Goal: Task Accomplishment & Management: Use online tool/utility

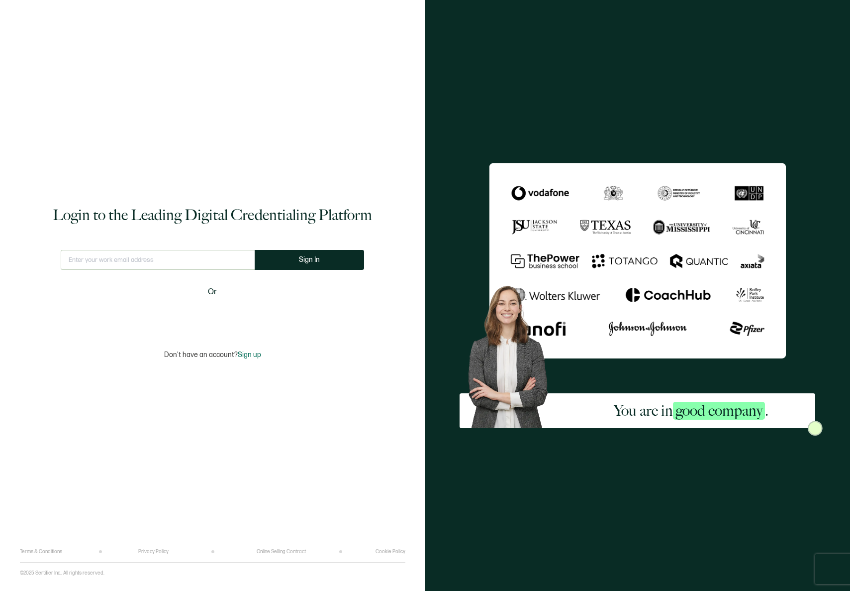
click at [216, 261] on input "text" at bounding box center [158, 260] width 194 height 20
click at [0, 590] on com-1password-button at bounding box center [0, 591] width 0 height 0
type input "[EMAIL_ADDRESS][DOMAIN_NAME]"
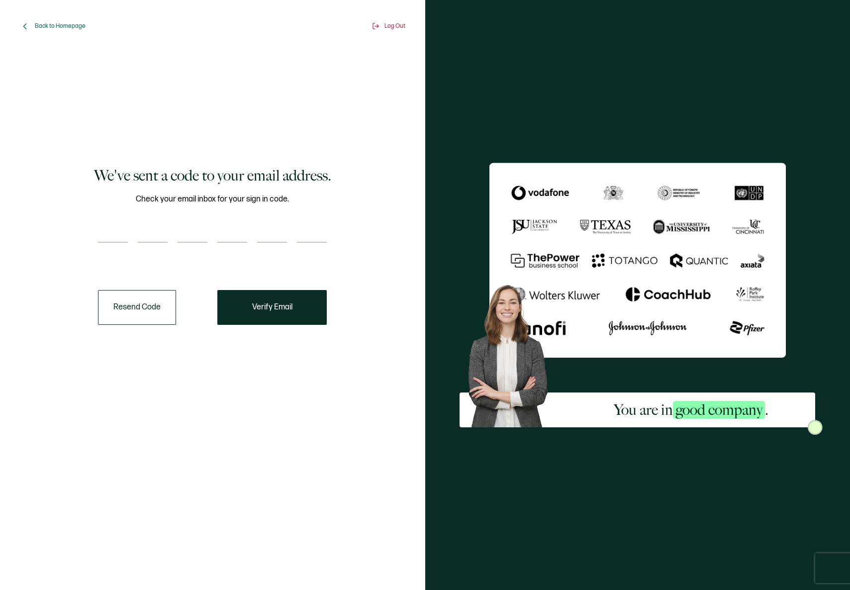
click at [110, 231] on input "number" at bounding box center [113, 233] width 30 height 20
paste input "7"
type input "7"
type input "5"
type input "9"
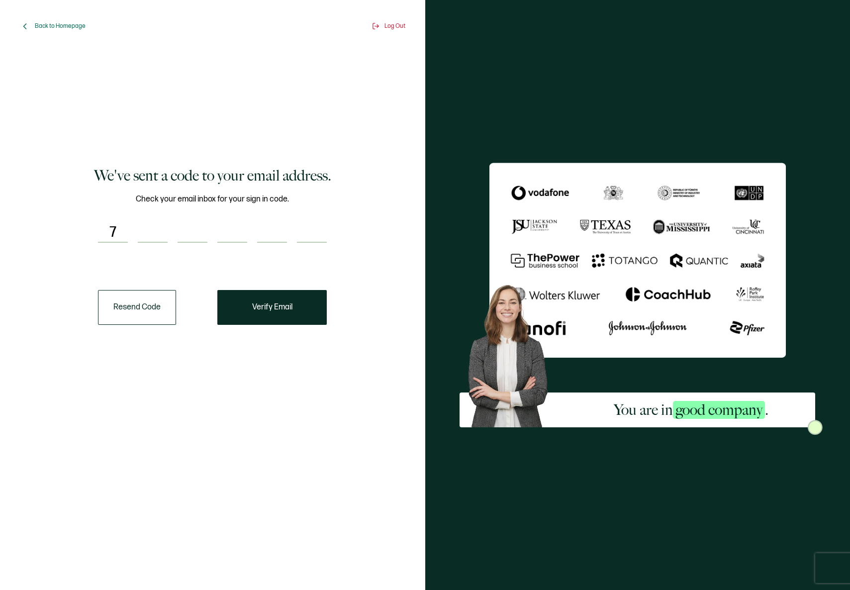
type input "2"
type input "7"
type input "0"
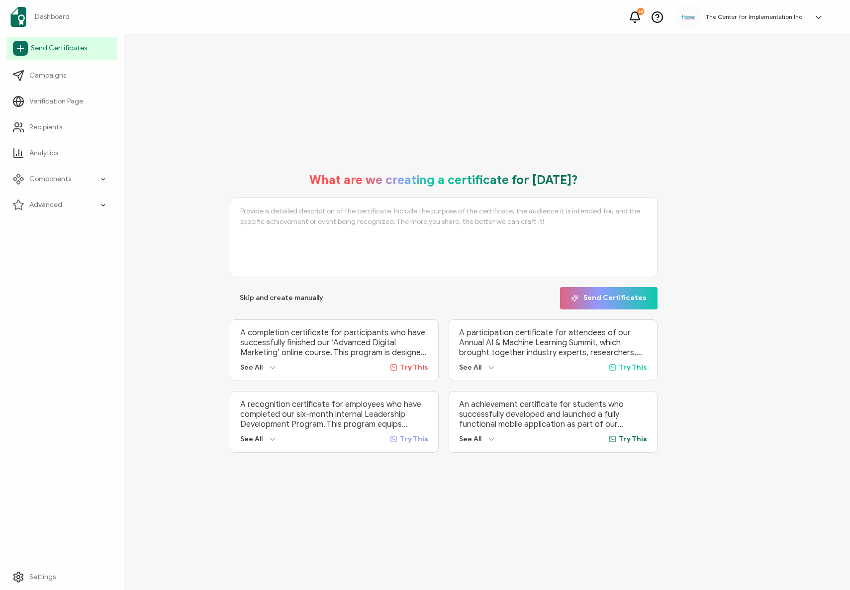
click at [18, 52] on icon at bounding box center [20, 48] width 15 height 15
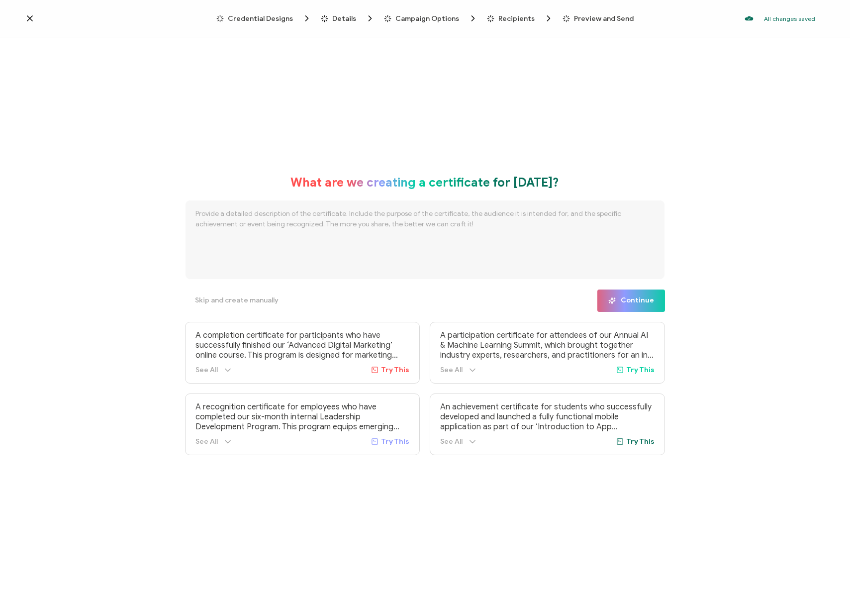
click at [273, 15] on span "Credential Designs" at bounding box center [260, 18] width 65 height 7
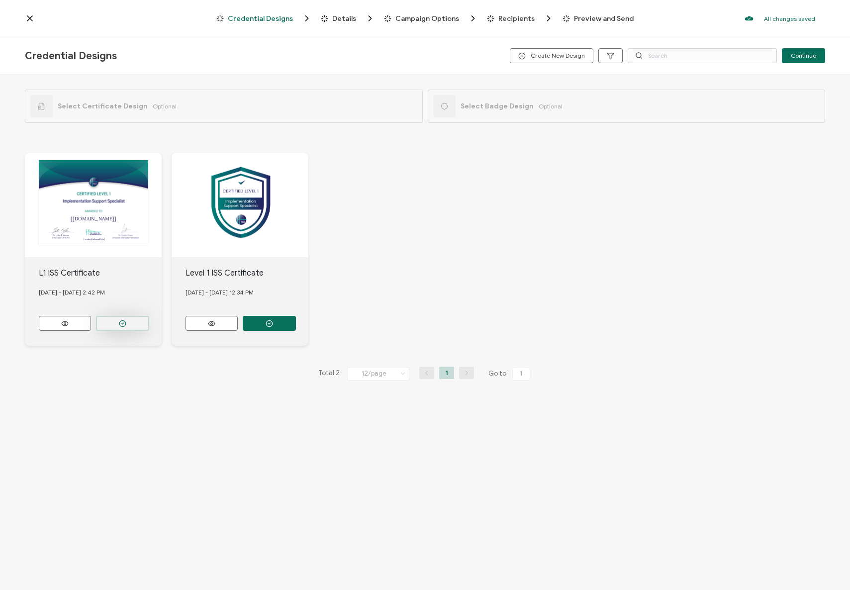
click at [108, 319] on button "button" at bounding box center [122, 323] width 53 height 15
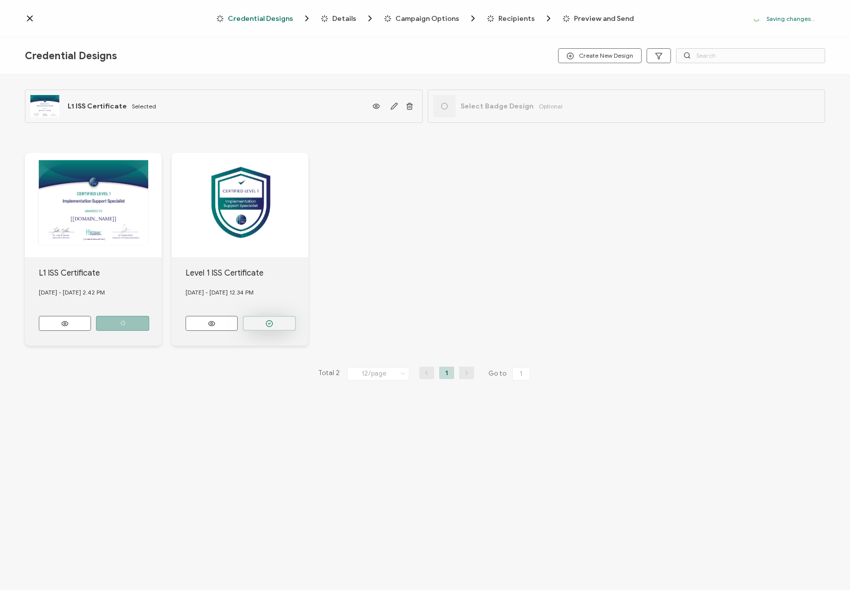
click at [256, 316] on button "button" at bounding box center [269, 323] width 53 height 15
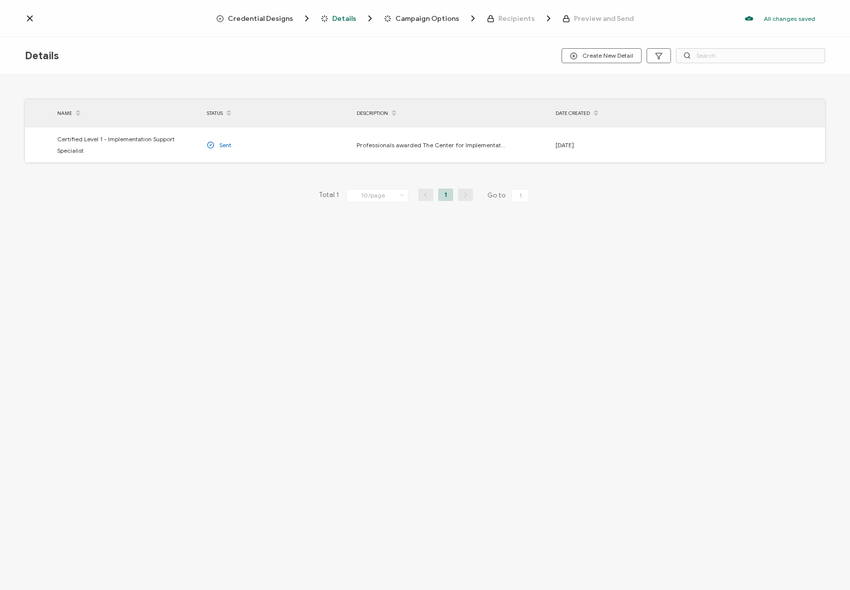
click at [273, 23] on div "Credential Designs Details Campaign Options Recipients Preview and Send All cha…" at bounding box center [425, 18] width 850 height 37
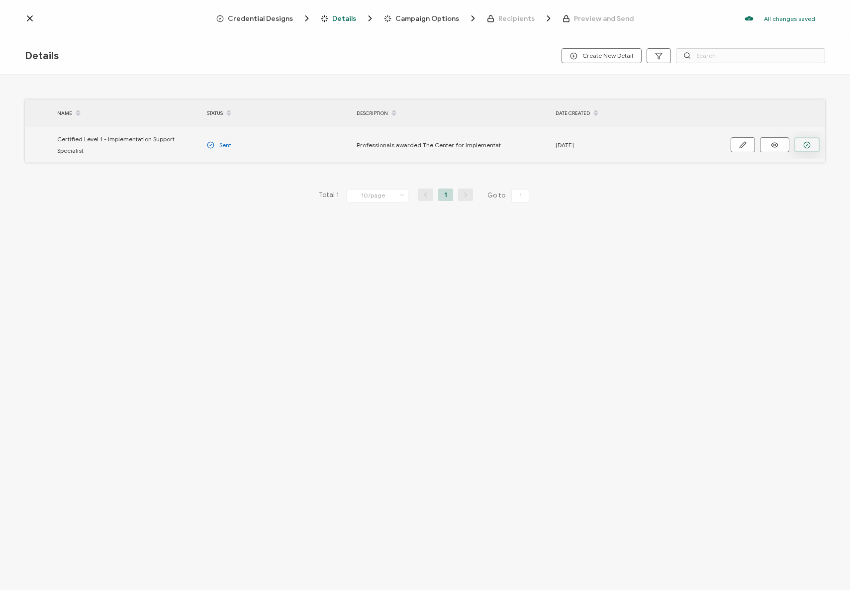
click at [808, 143] on icon "button" at bounding box center [807, 144] width 7 height 7
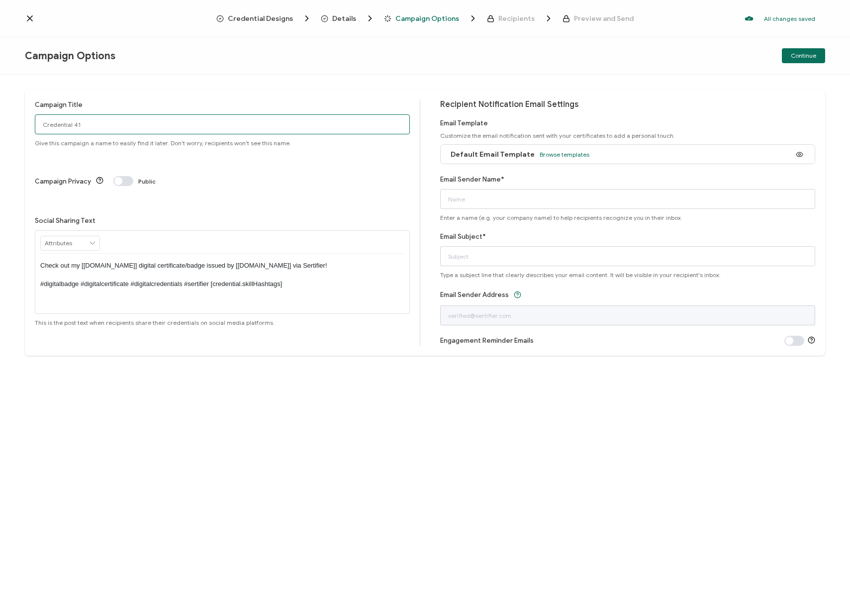
click at [93, 119] on input "Credential 41" at bounding box center [222, 124] width 375 height 20
paste input "Month Year Level 1 Implementation Support Specialist Certification"
click at [53, 124] on input "Month Year Level 1 Implementation Support Specialist Certification" at bounding box center [222, 124] width 375 height 20
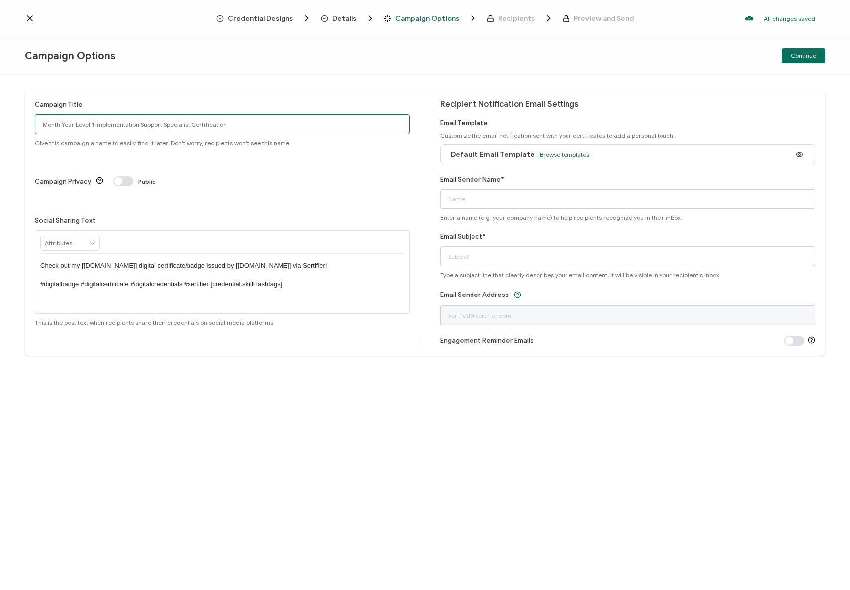
click at [53, 124] on input "Month Year Level 1 Implementation Support Specialist Certification" at bounding box center [222, 124] width 375 height 20
click at [80, 125] on input "September Year Level 1 Implementation Support Specialist Certification" at bounding box center [222, 124] width 375 height 20
type input "[DATE] Level 1 Implementation Support Specialist Certification"
click at [176, 385] on div "Campaign Title [DATE] Level 1 Implementation Support Specialist Certification G…" at bounding box center [425, 333] width 850 height 516
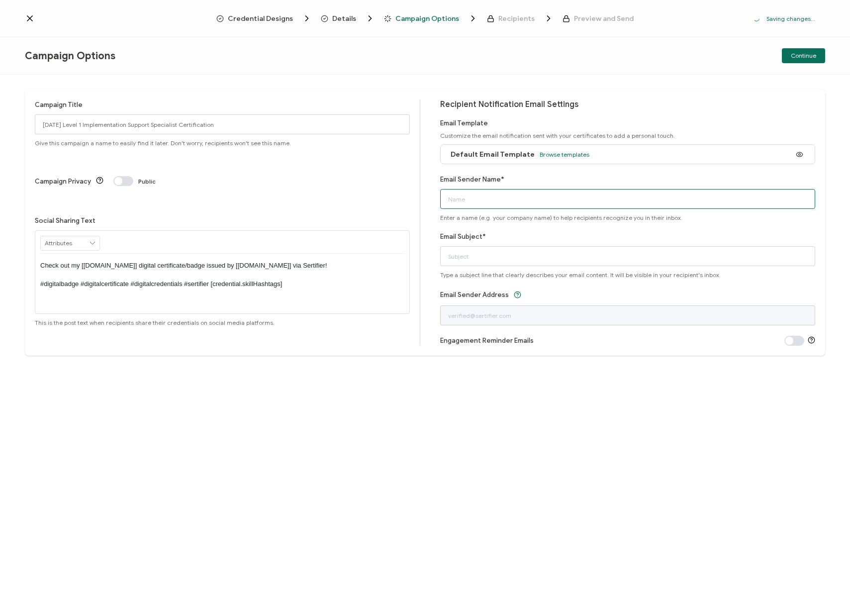
click at [584, 198] on input "Email Sender Name*" at bounding box center [627, 199] width 375 height 20
type input "The Center for Implementation"
click at [723, 461] on div "Campaign Title [DATE] Level 1 Implementation Support Specialist Certification G…" at bounding box center [425, 333] width 850 height 516
click at [535, 260] on input "Email Subject*" at bounding box center [627, 256] width 375 height 20
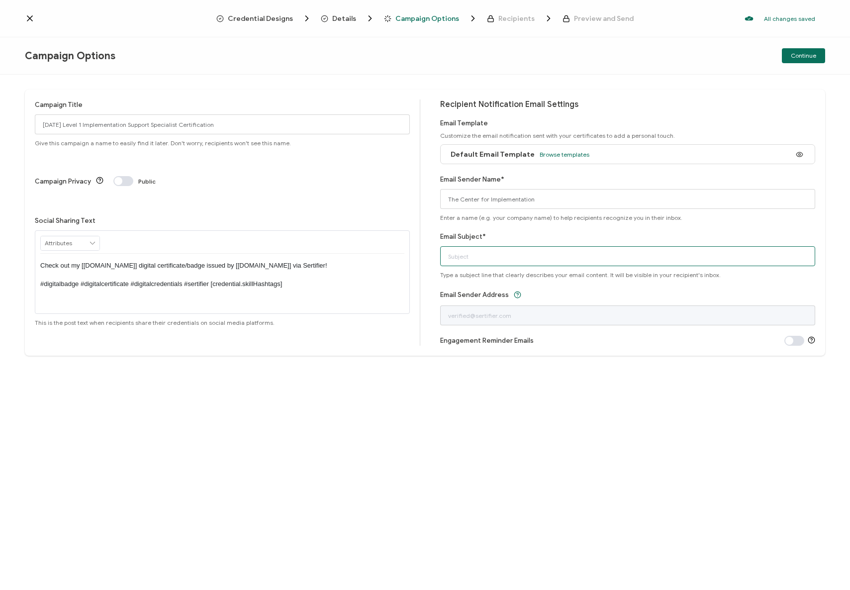
paste input "Congratulations! Here's your digital certificate and badge."
type input "Congratulations! Here's your digital certificate and badge."
click at [560, 415] on div "Campaign Title [DATE] Level 1 Implementation Support Specialist Certification G…" at bounding box center [425, 333] width 850 height 516
click at [250, 22] on span "Credential Designs" at bounding box center [260, 18] width 65 height 7
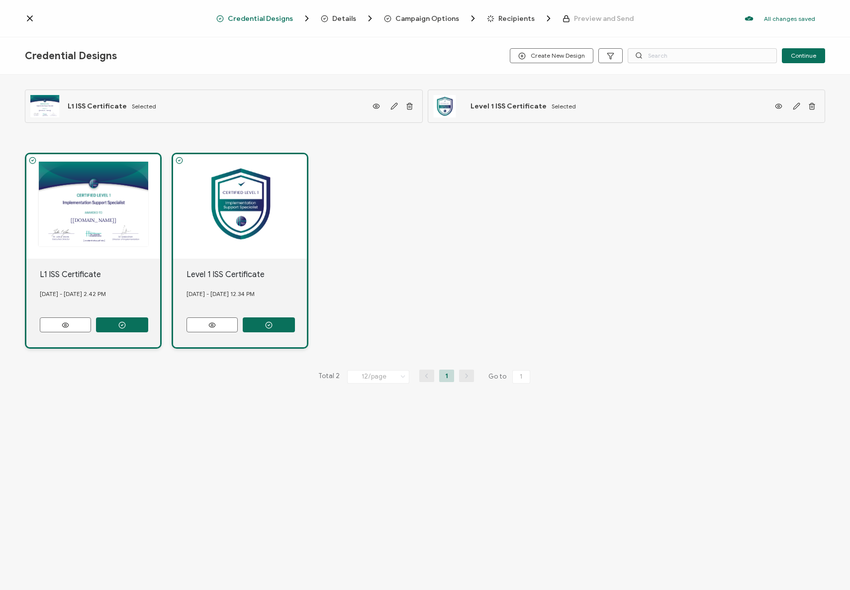
click at [422, 19] on span "Campaign Options" at bounding box center [428, 18] width 64 height 7
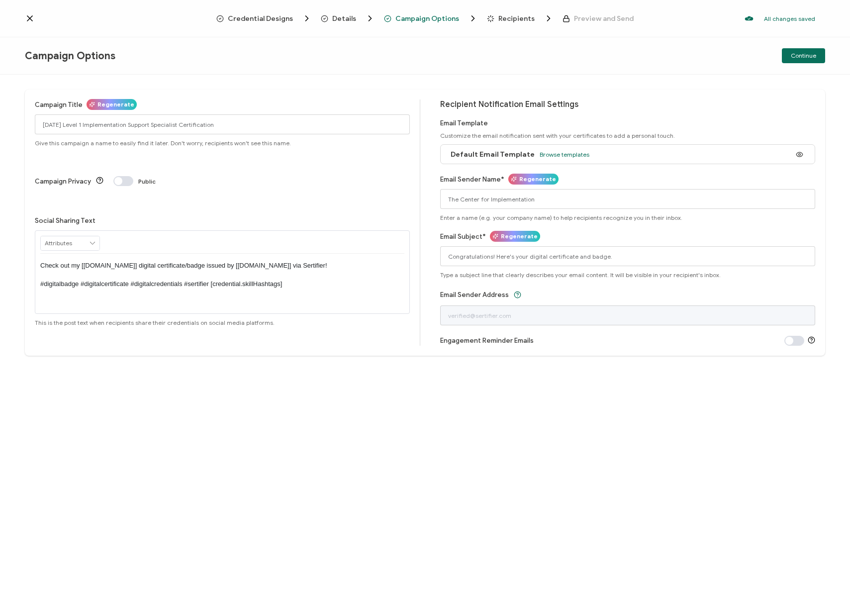
click at [516, 15] on span "Recipients" at bounding box center [517, 18] width 36 height 7
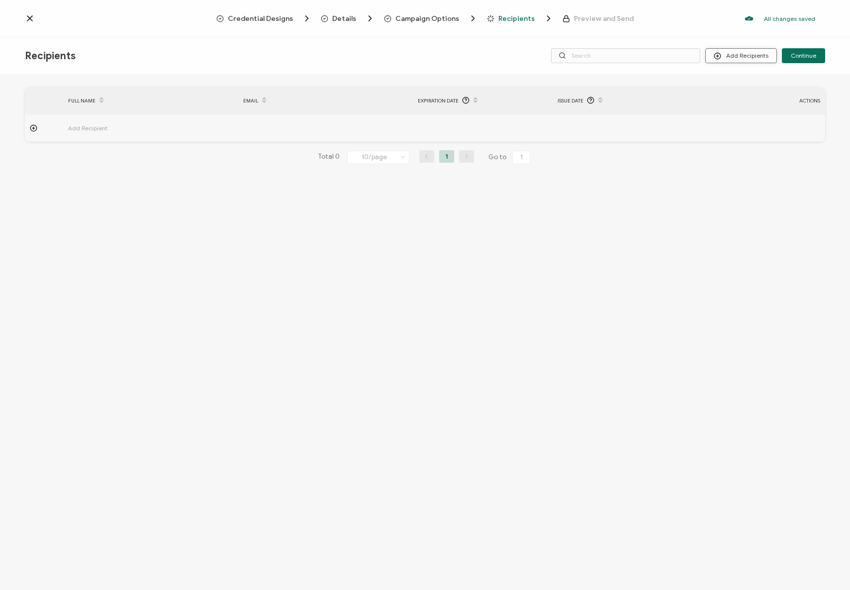
click at [744, 57] on button "Add Recipients" at bounding box center [742, 55] width 72 height 15
click at [736, 99] on span "Import From Recipients" at bounding box center [761, 98] width 65 height 7
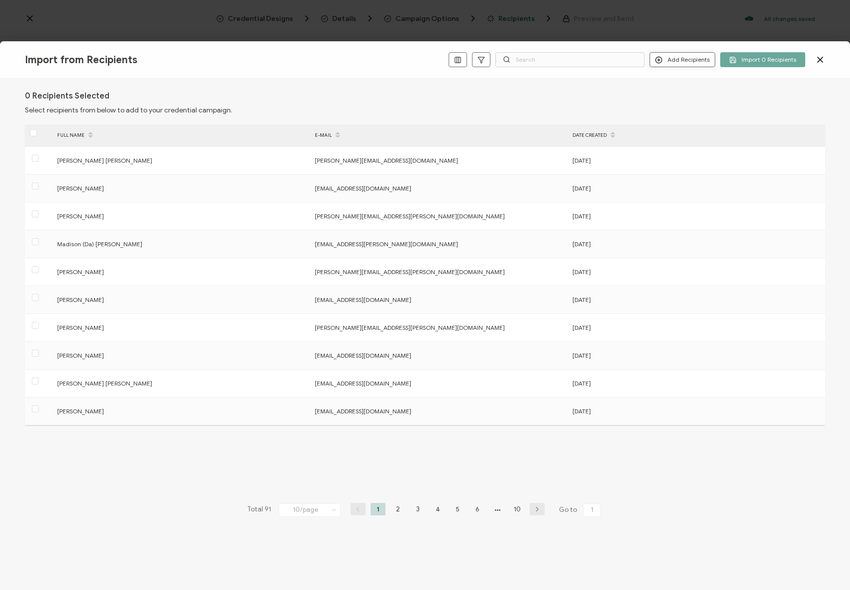
click at [681, 60] on button "Add Recipients" at bounding box center [683, 59] width 66 height 15
click at [702, 100] on li "Add a Single Recipient" at bounding box center [699, 95] width 91 height 16
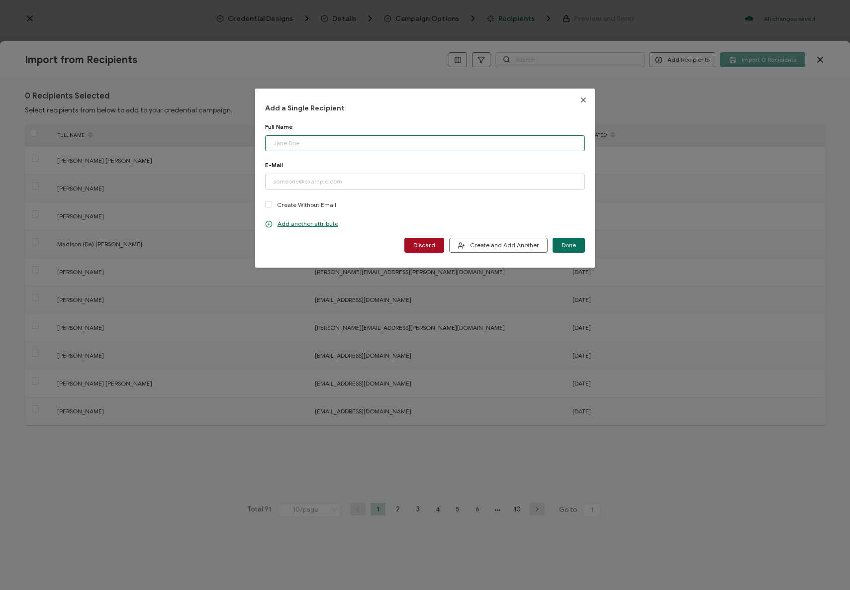
click at [298, 142] on input "dialog" at bounding box center [425, 143] width 320 height 16
paste input "[PERSON_NAME]"
type input "[PERSON_NAME]"
click at [337, 172] on div "E-Mail Please enter a valid email address. Create Without Email" at bounding box center [425, 185] width 320 height 49
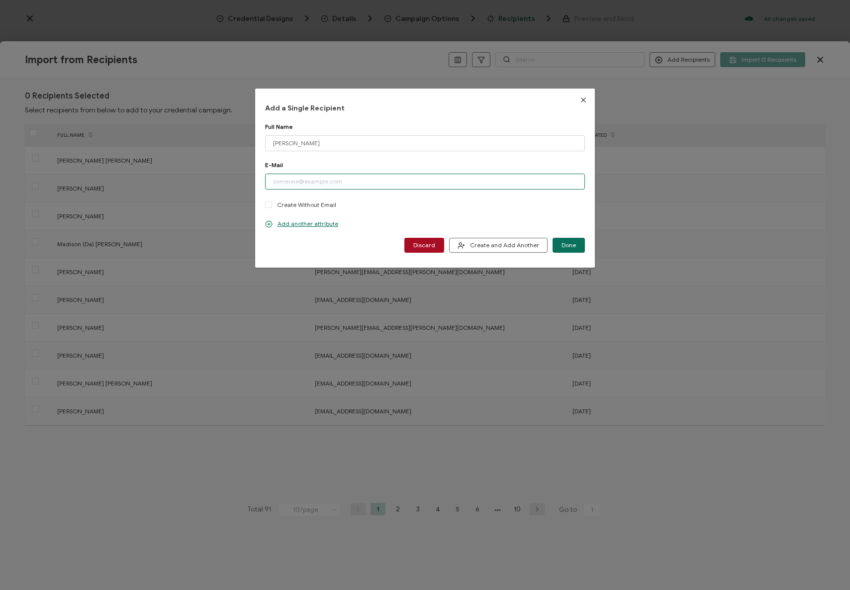
click at [339, 180] on input "dialog" at bounding box center [425, 182] width 320 height 16
paste input "[PERSON_NAME][EMAIL_ADDRESS][DOMAIN_NAME]"
type input "[PERSON_NAME][EMAIL_ADDRESS][DOMAIN_NAME]"
click at [506, 244] on span "Create and Add Another" at bounding box center [499, 245] width 82 height 7
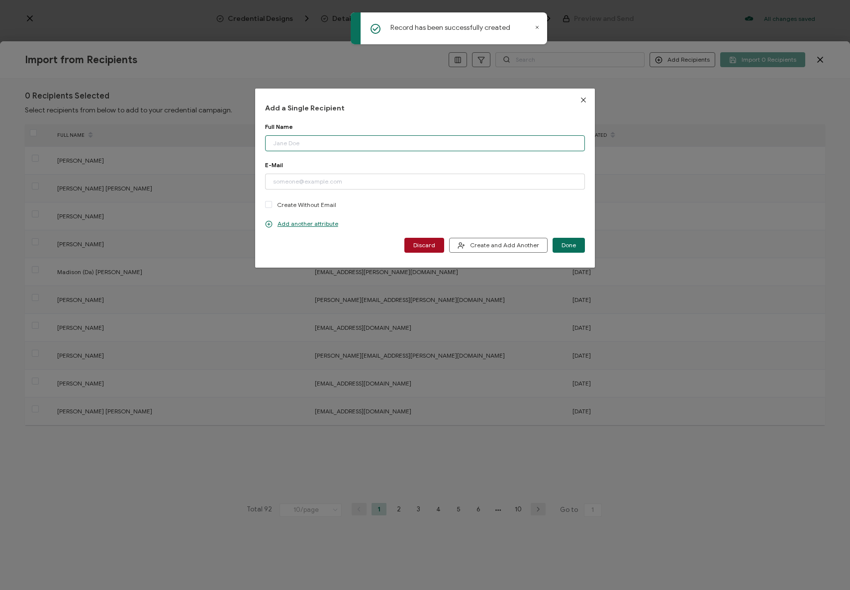
click at [314, 144] on input "dialog" at bounding box center [425, 143] width 320 height 16
paste input "[PERSON_NAME]"
type input "[PERSON_NAME]"
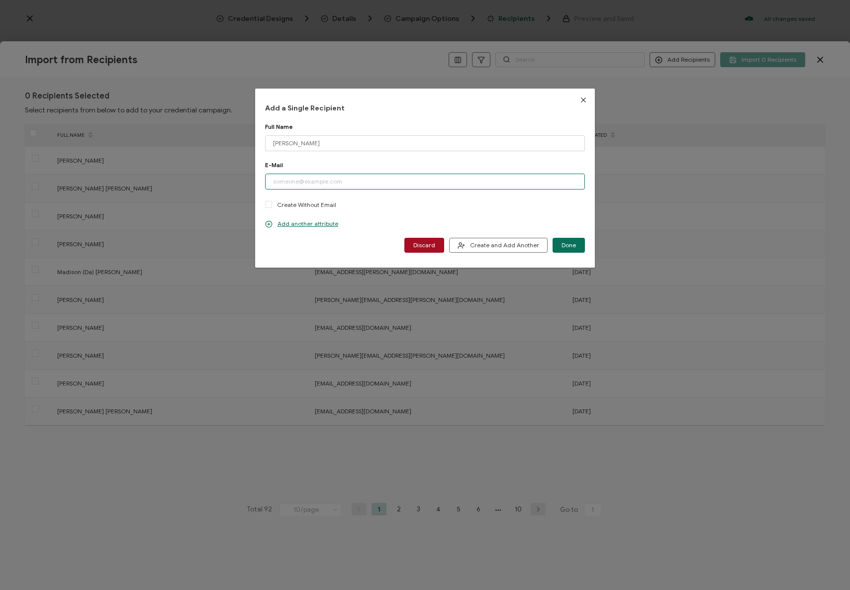
click at [312, 185] on input "dialog" at bounding box center [425, 182] width 320 height 16
paste input "[EMAIL_ADDRESS][DOMAIN_NAME]"
type input "[EMAIL_ADDRESS][DOMAIN_NAME]"
click at [488, 242] on span "Create and Add Another" at bounding box center [499, 245] width 82 height 7
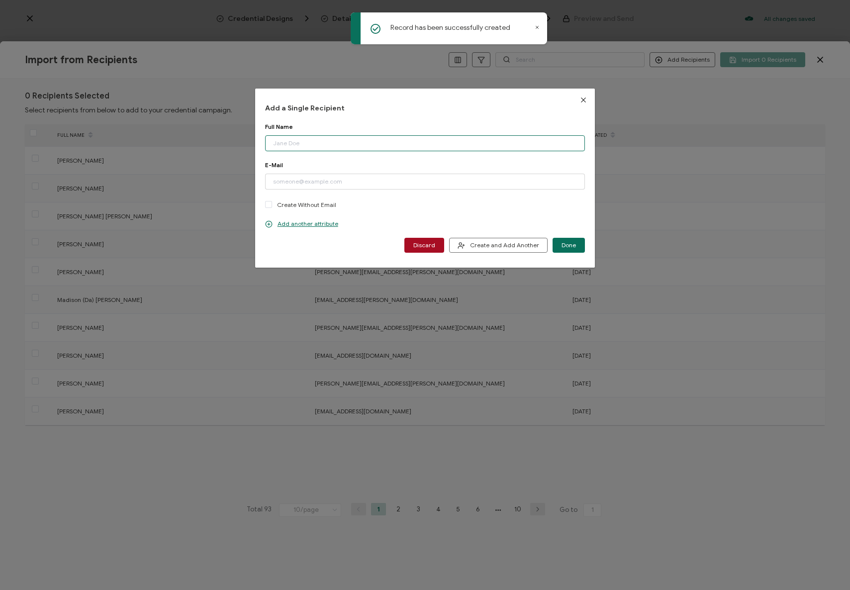
click at [335, 142] on input "dialog" at bounding box center [425, 143] width 320 height 16
paste input "[PERSON_NAME]"
type input "[PERSON_NAME]"
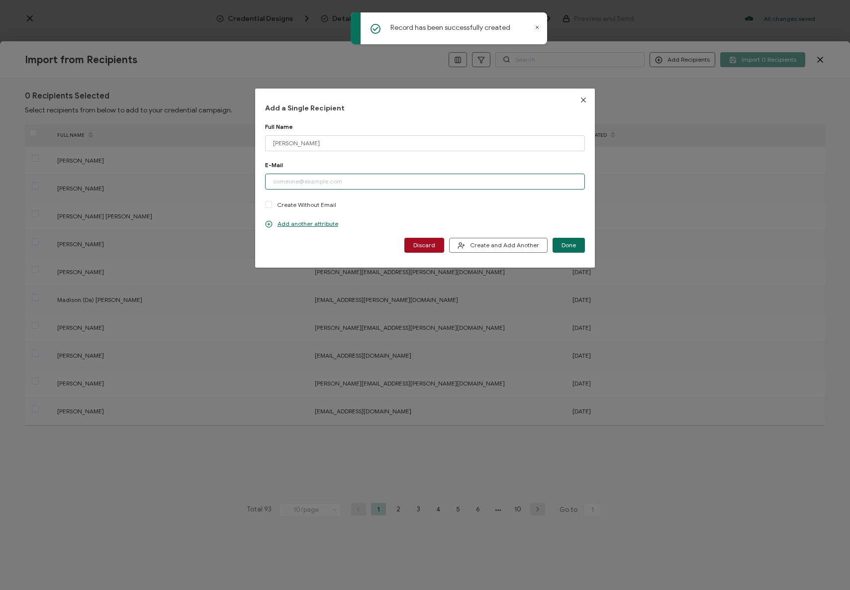
click at [355, 174] on input "dialog" at bounding box center [425, 182] width 320 height 16
paste input "[EMAIL_ADDRESS][DOMAIN_NAME]"
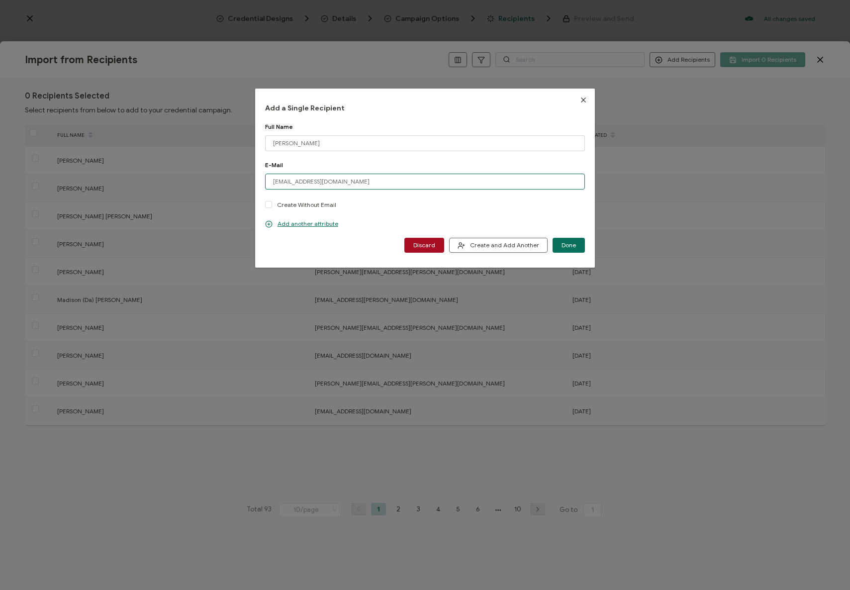
type input "[EMAIL_ADDRESS][DOMAIN_NAME]"
click at [489, 251] on button "Create and Add Another" at bounding box center [498, 245] width 99 height 15
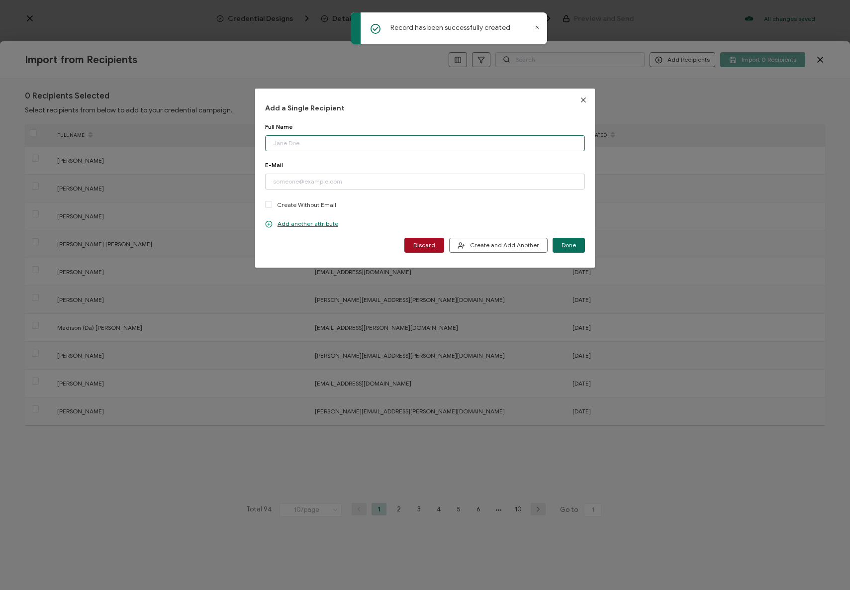
click at [358, 145] on input "dialog" at bounding box center [425, 143] width 320 height 16
paste input "[PERSON_NAME]"
type input "[PERSON_NAME]"
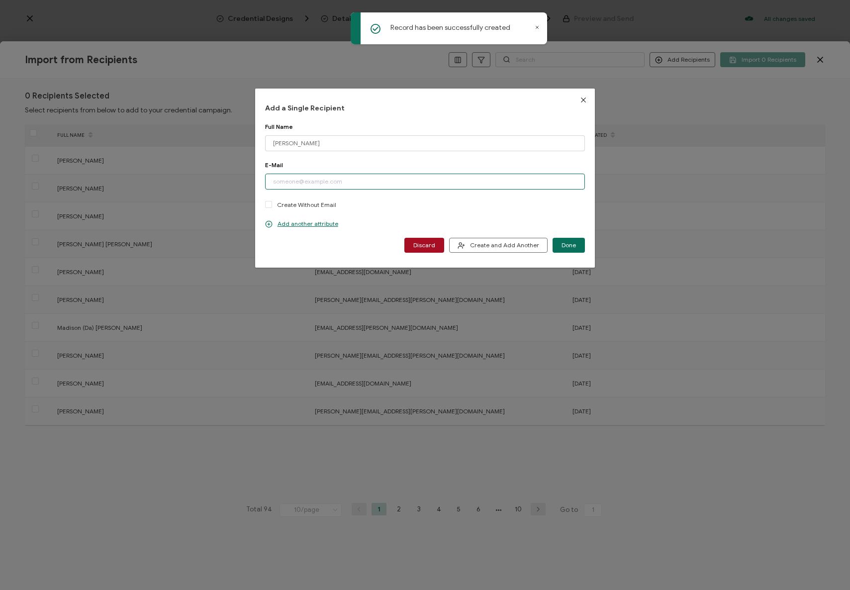
click at [352, 178] on input "dialog" at bounding box center [425, 182] width 320 height 16
paste input "[EMAIL_ADDRESS][DOMAIN_NAME]"
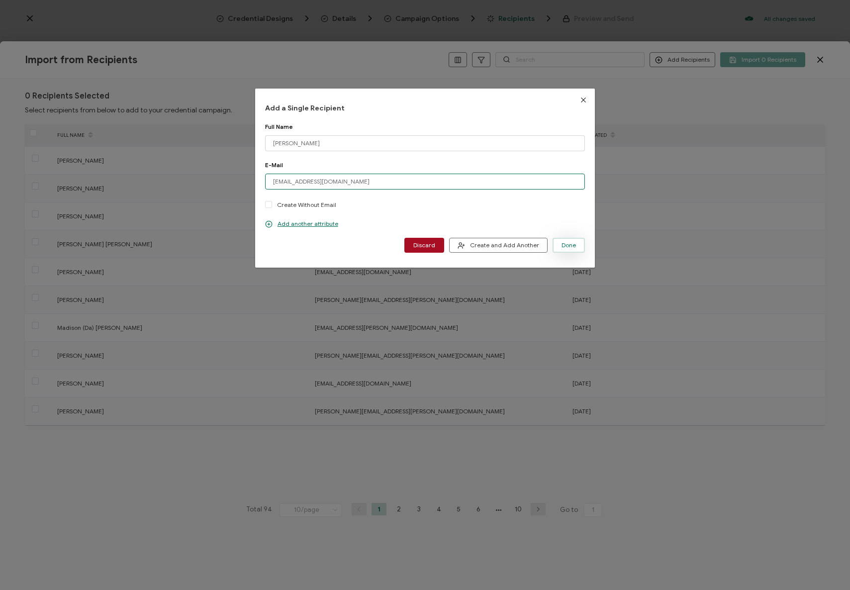
type input "[EMAIL_ADDRESS][DOMAIN_NAME]"
click at [570, 245] on span "Done" at bounding box center [569, 245] width 14 height 6
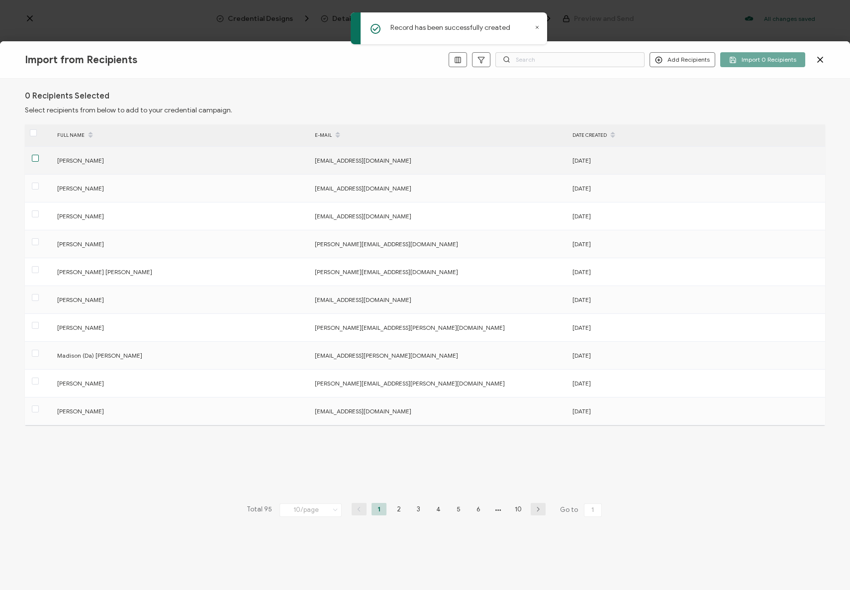
click at [32, 161] on span at bounding box center [35, 158] width 7 height 7
click at [39, 155] on input "checkbox" at bounding box center [39, 155] width 0 height 0
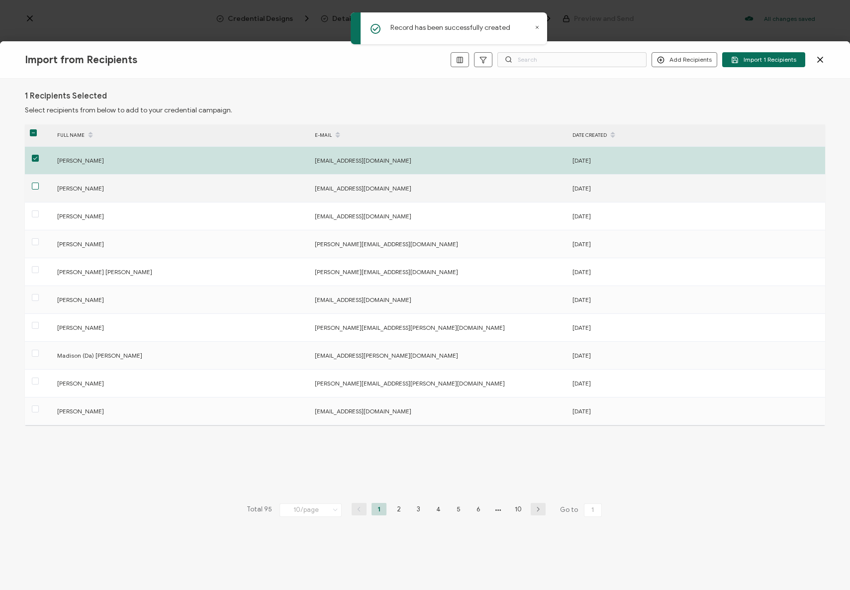
click at [36, 185] on span at bounding box center [35, 186] width 7 height 7
click at [39, 183] on input "checkbox" at bounding box center [39, 183] width 0 height 0
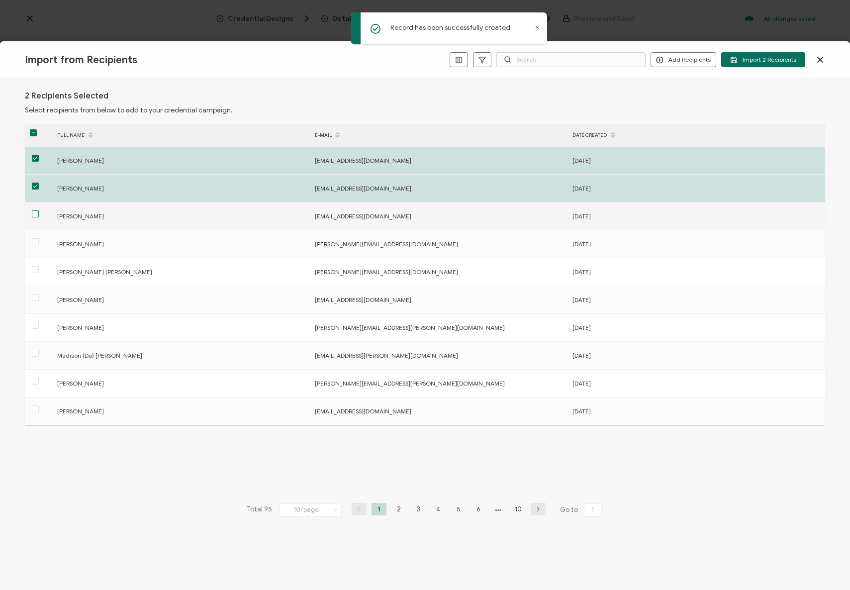
click at [37, 214] on span at bounding box center [35, 213] width 7 height 7
click at [39, 210] on input "checkbox" at bounding box center [39, 210] width 0 height 0
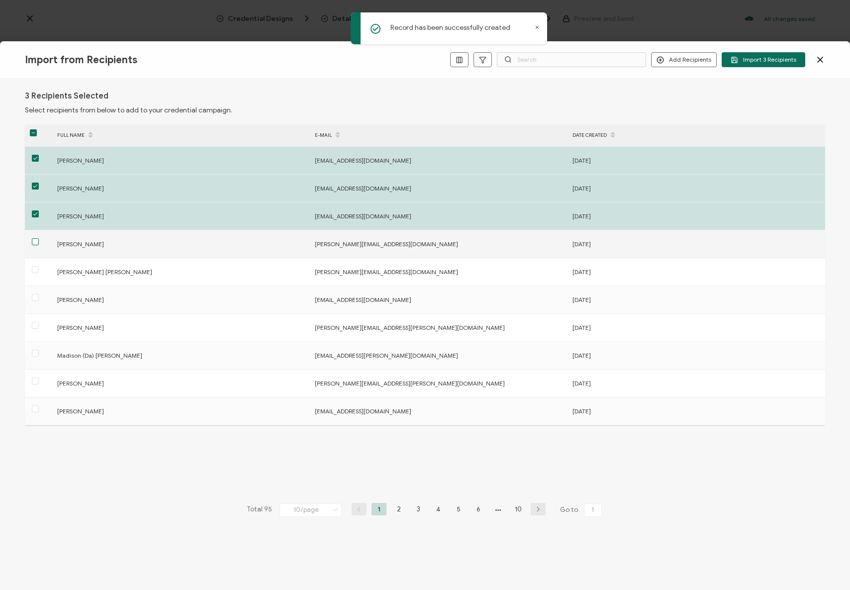
click at [35, 242] on span at bounding box center [35, 241] width 7 height 7
click at [39, 238] on input "checkbox" at bounding box center [39, 238] width 0 height 0
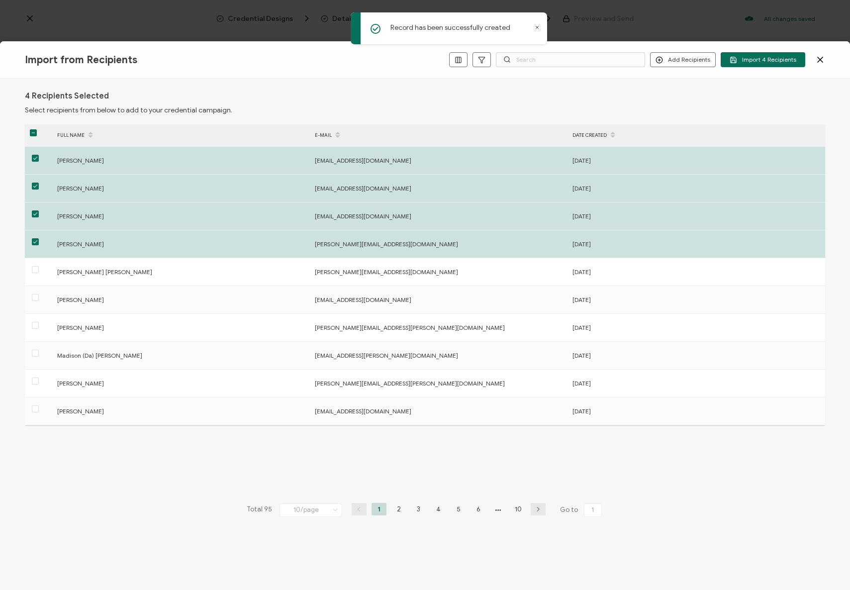
drag, startPoint x: 750, startPoint y: 60, endPoint x: 775, endPoint y: 96, distance: 43.3
click at [750, 60] on span "Import 4 Recipients" at bounding box center [763, 59] width 67 height 7
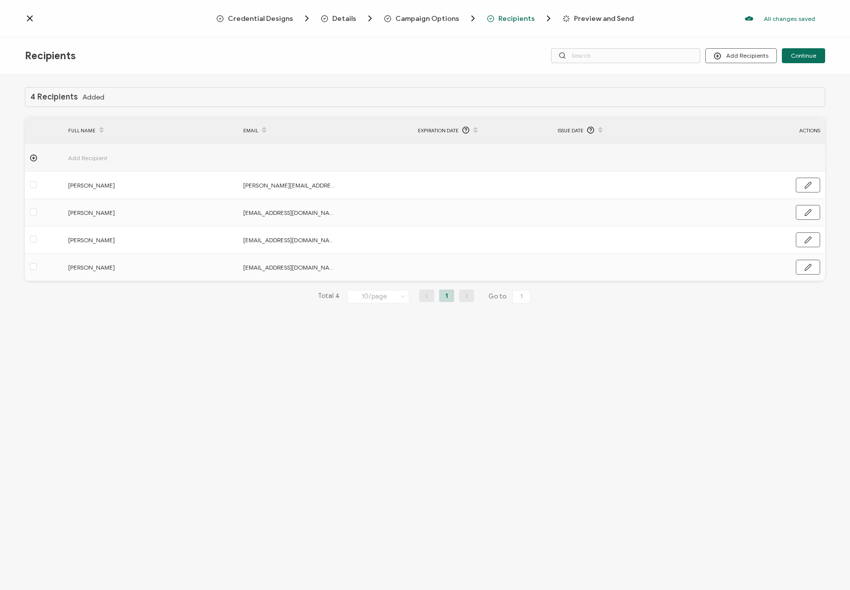
click at [807, 47] on div "Recipients Add Recipients Continue" at bounding box center [425, 55] width 850 height 37
click at [806, 53] on span "Continue" at bounding box center [803, 56] width 25 height 6
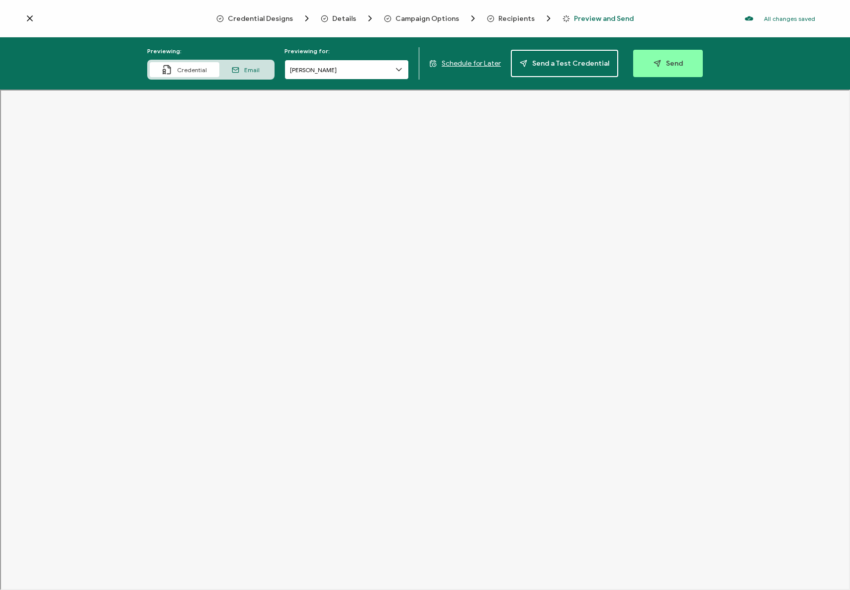
click at [353, 74] on input "[PERSON_NAME]" at bounding box center [347, 70] width 124 height 20
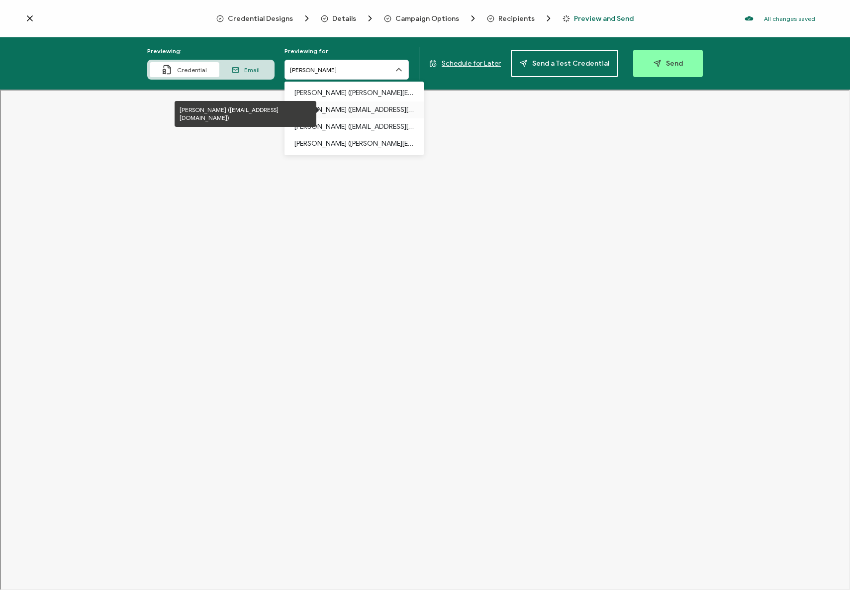
click at [350, 106] on p "[PERSON_NAME] ([EMAIL_ADDRESS][DOMAIN_NAME])" at bounding box center [354, 110] width 119 height 17
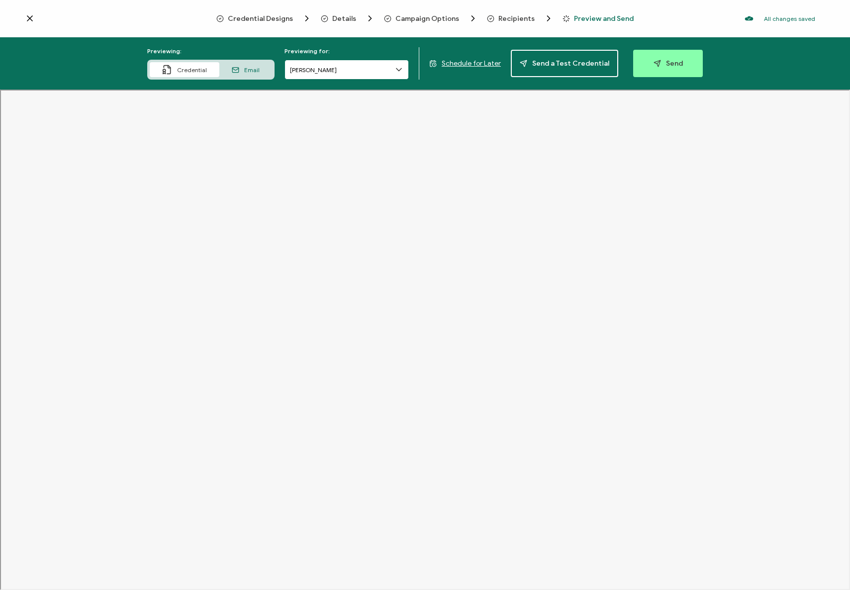
click at [360, 73] on input "[PERSON_NAME]" at bounding box center [347, 70] width 124 height 20
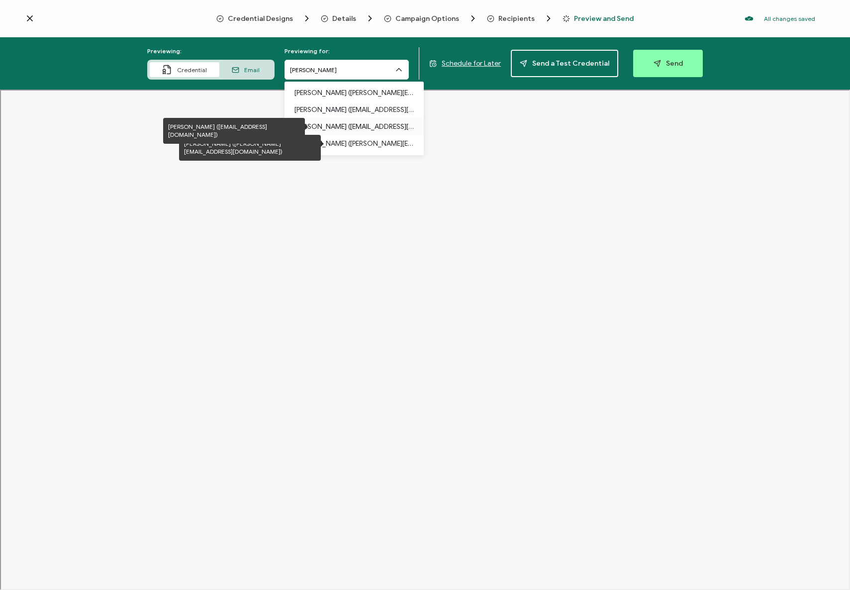
click at [348, 128] on p "[PERSON_NAME] ([EMAIL_ADDRESS][DOMAIN_NAME])" at bounding box center [354, 126] width 119 height 17
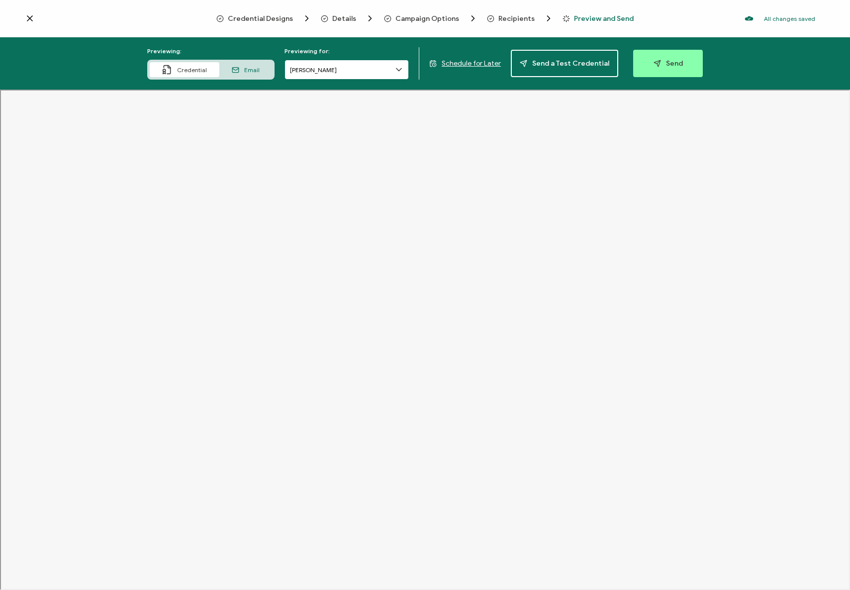
click at [376, 74] on input "[PERSON_NAME]" at bounding box center [347, 70] width 124 height 20
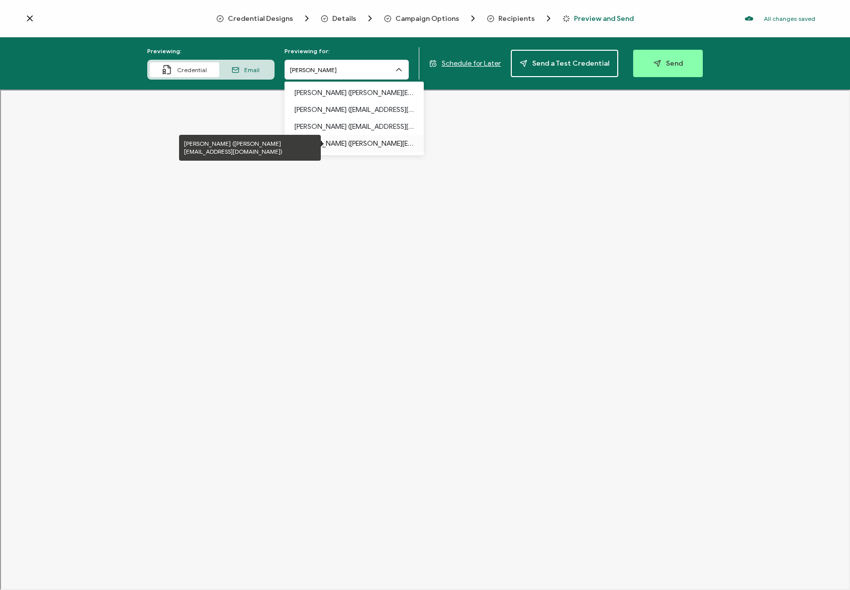
click at [372, 141] on p "[PERSON_NAME] ([PERSON_NAME][EMAIL_ADDRESS][DOMAIN_NAME])" at bounding box center [354, 143] width 119 height 17
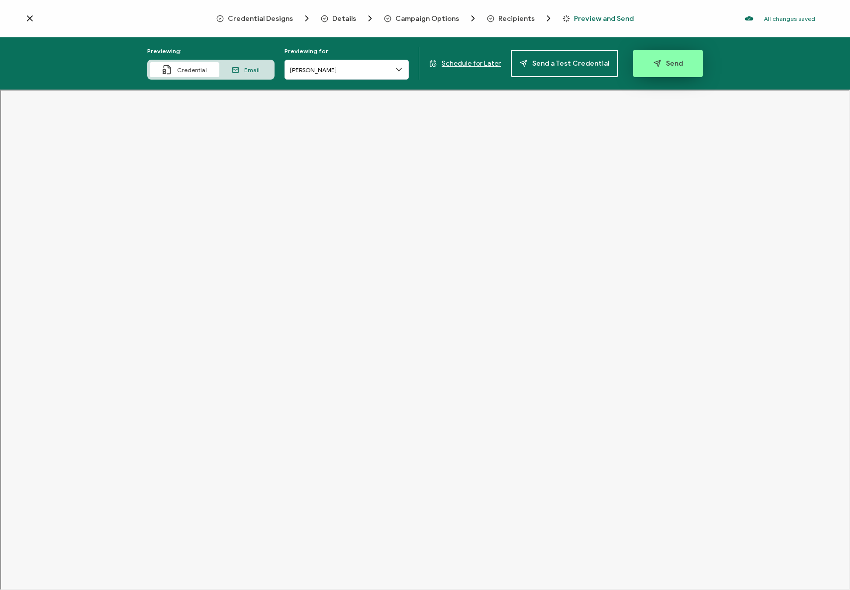
click at [671, 66] on span "Send" at bounding box center [668, 63] width 29 height 7
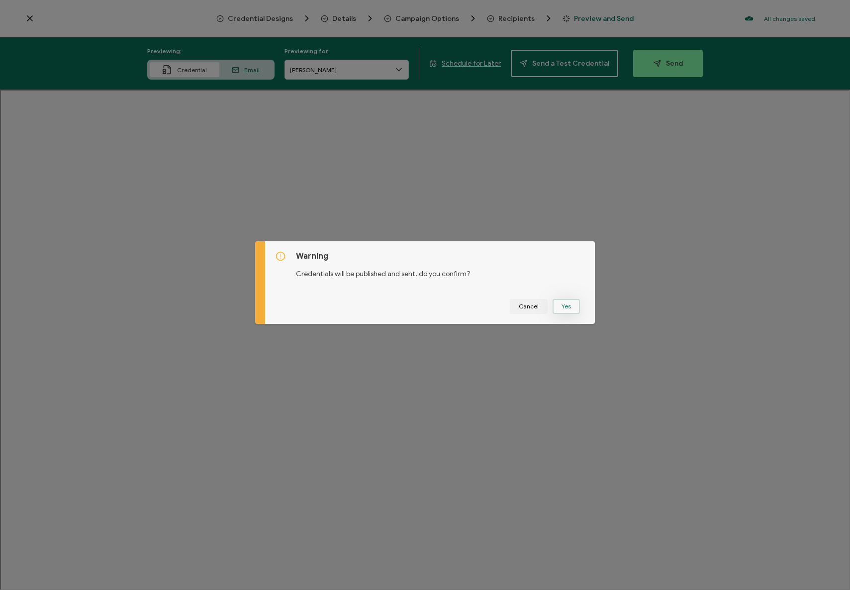
click at [571, 308] on button "Yes" at bounding box center [566, 306] width 27 height 15
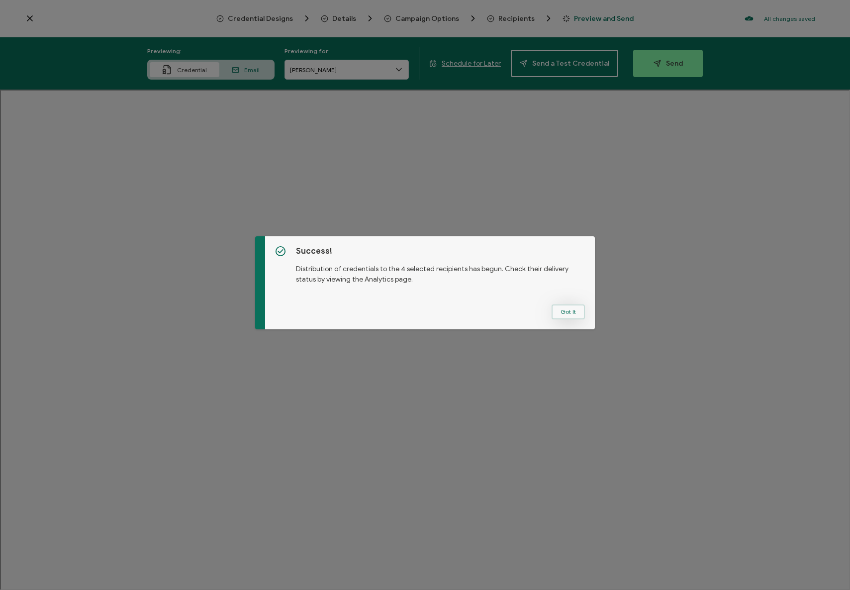
click at [574, 312] on button "Got It" at bounding box center [568, 312] width 33 height 15
